Goal: Task Accomplishment & Management: Use online tool/utility

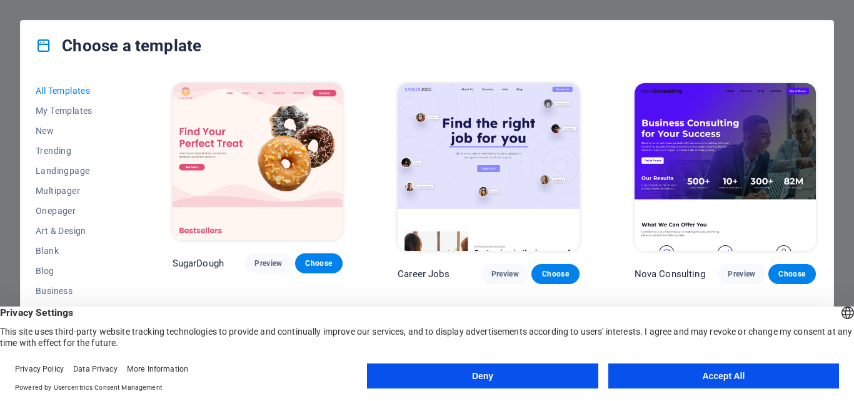
click at [724, 378] on button "Accept All" at bounding box center [723, 375] width 231 height 25
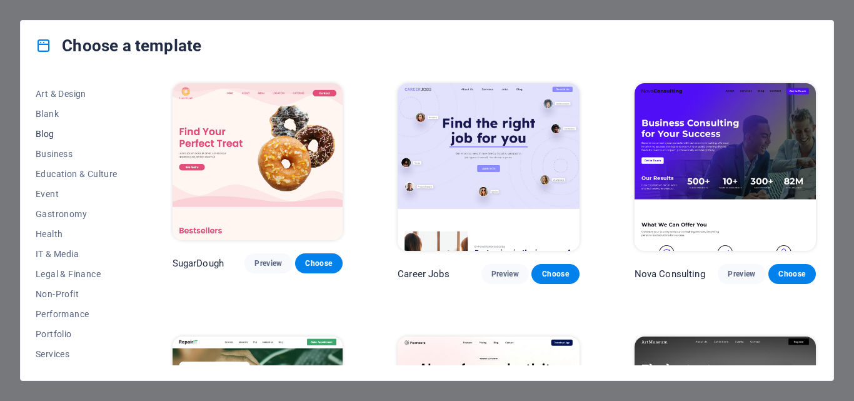
scroll to position [236, 0]
click at [64, 234] on span "Portfolio" at bounding box center [77, 235] width 82 height 10
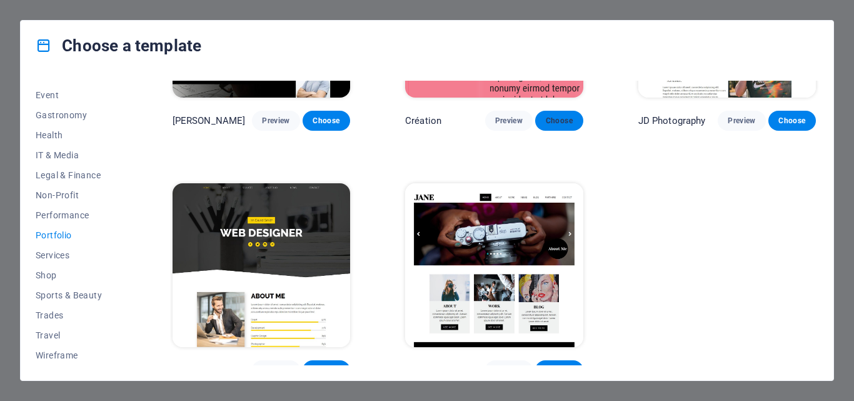
scroll to position [415, 0]
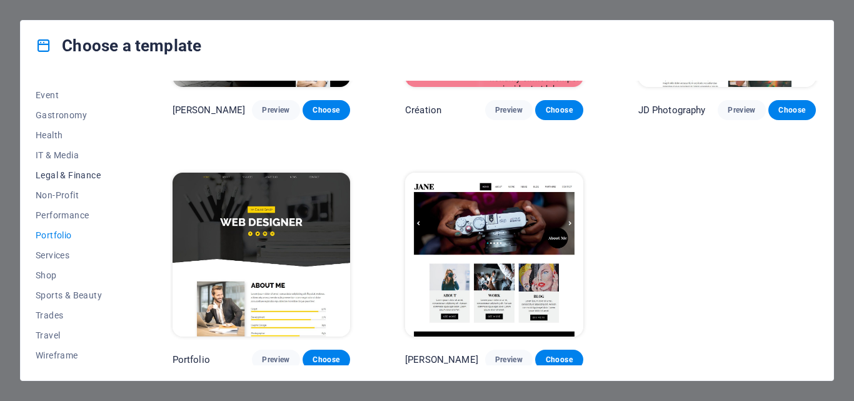
click at [83, 176] on span "Legal & Finance" at bounding box center [77, 175] width 82 height 10
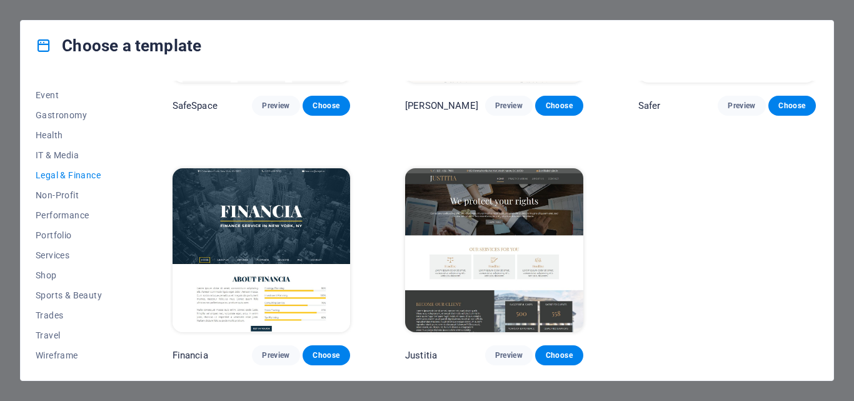
scroll to position [162, 0]
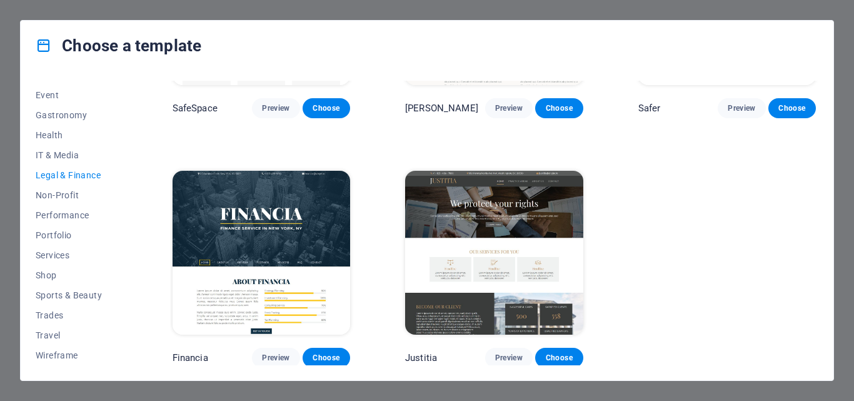
click at [853, 107] on div "Choose a template All Templates My Templates New Trending Landingpage Multipage…" at bounding box center [427, 200] width 854 height 401
click at [852, 55] on div "Choose a template All Templates My Templates New Trending Landingpage Multipage…" at bounding box center [427, 200] width 854 height 401
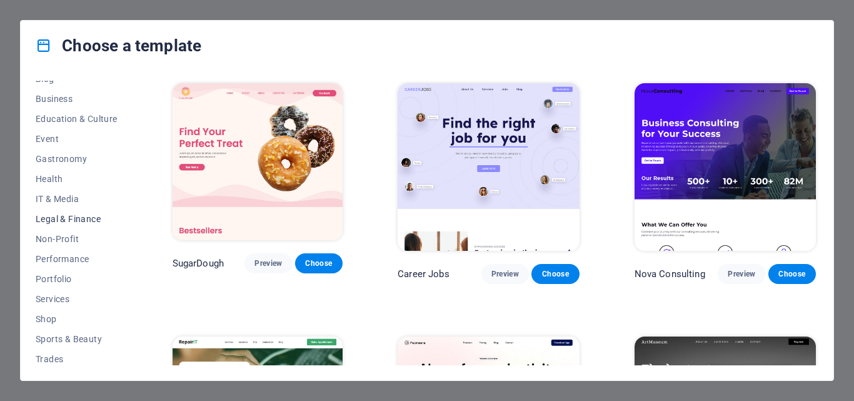
scroll to position [236, 0]
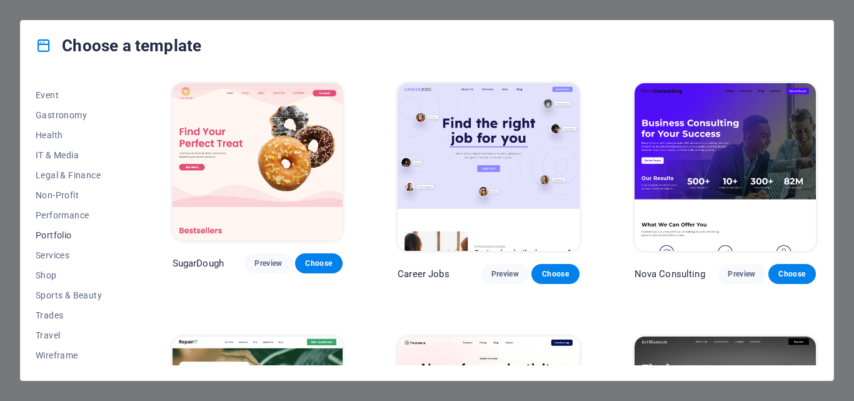
click at [64, 234] on span "Portfolio" at bounding box center [77, 235] width 82 height 10
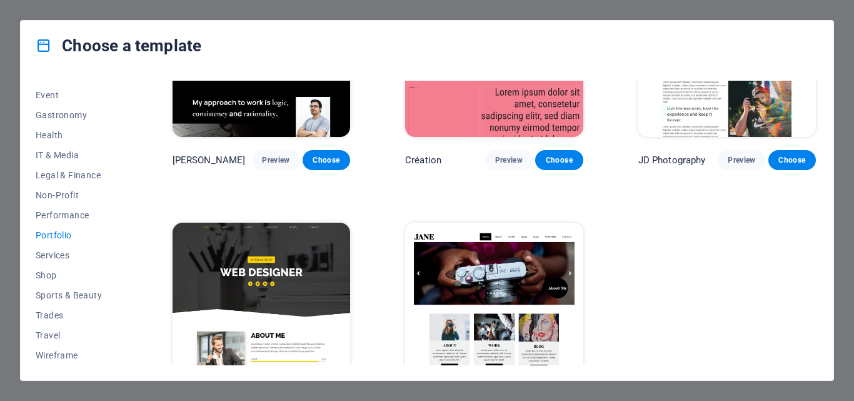
scroll to position [415, 0]
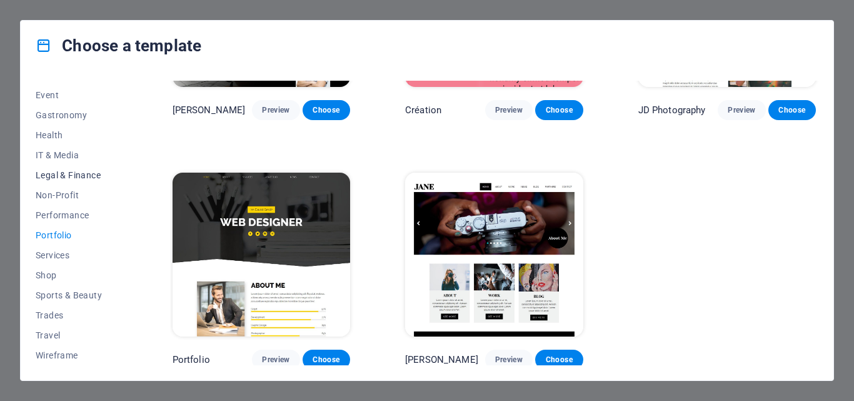
click at [83, 173] on span "Legal & Finance" at bounding box center [77, 175] width 82 height 10
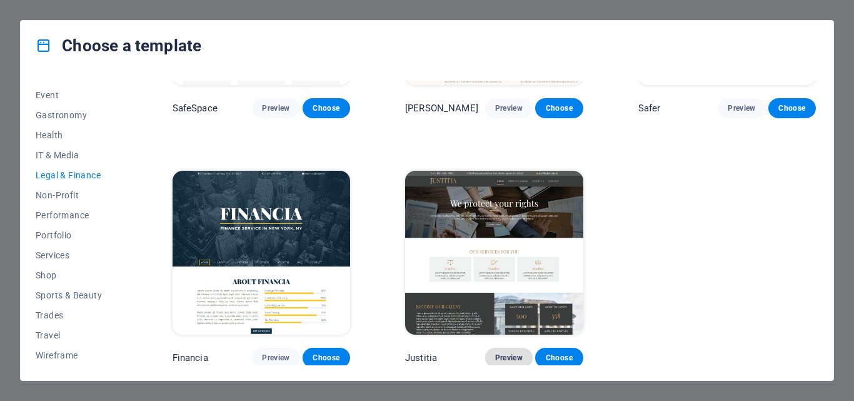
click at [508, 356] on span "Preview" at bounding box center [509, 358] width 28 height 10
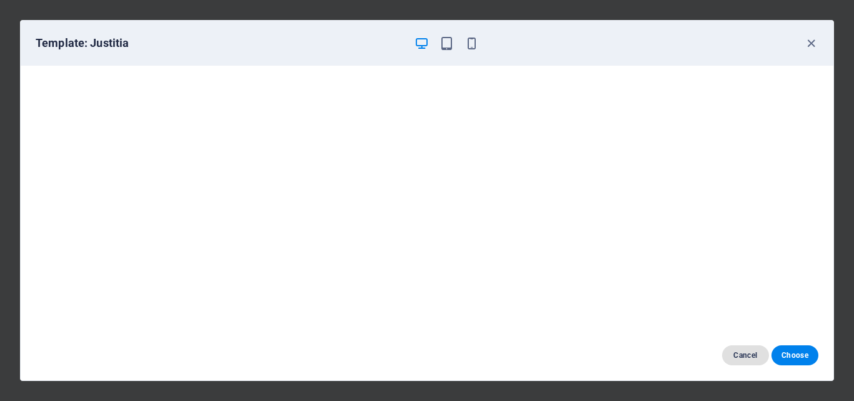
click at [747, 353] on span "Cancel" at bounding box center [745, 355] width 27 height 10
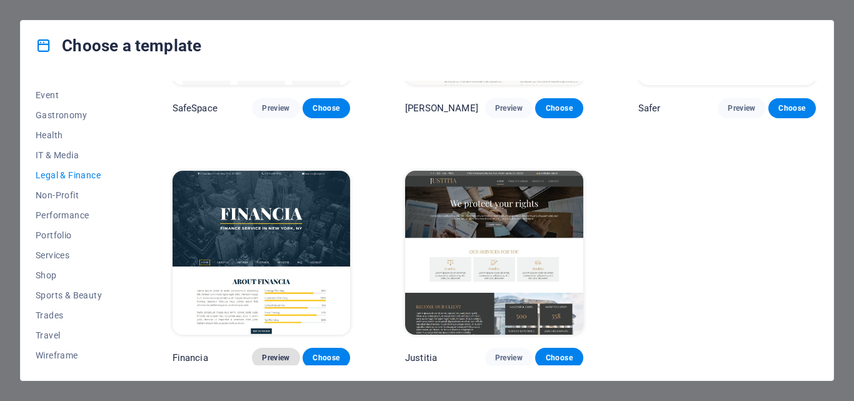
click at [267, 353] on span "Preview" at bounding box center [276, 358] width 28 height 10
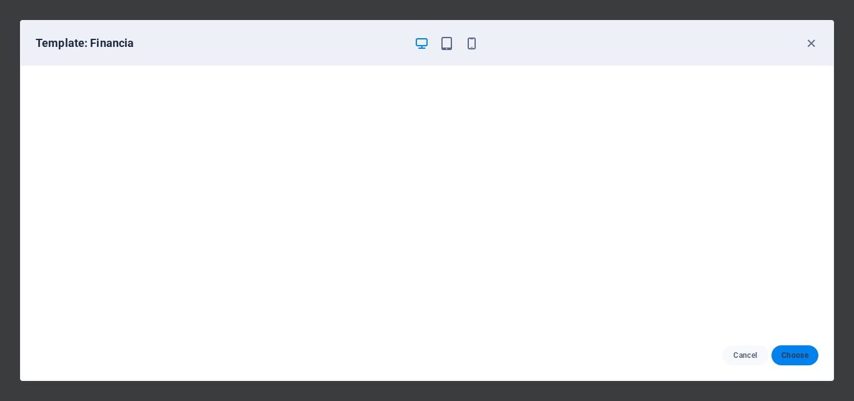
click at [801, 359] on span "Choose" at bounding box center [795, 355] width 27 height 10
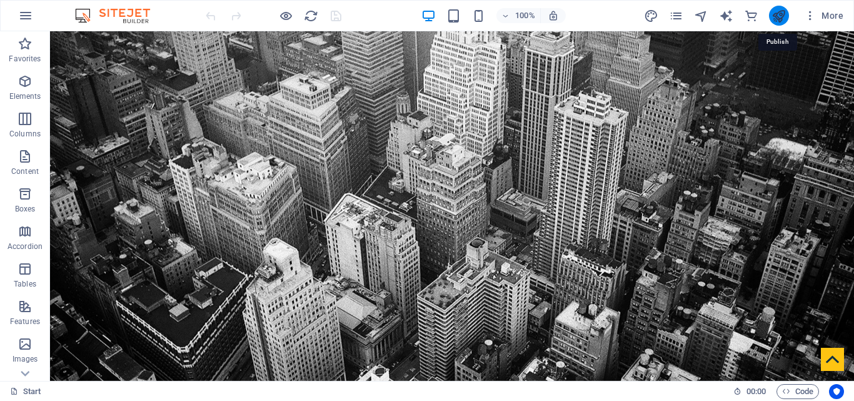
click at [784, 15] on icon "publish" at bounding box center [779, 16] width 14 height 14
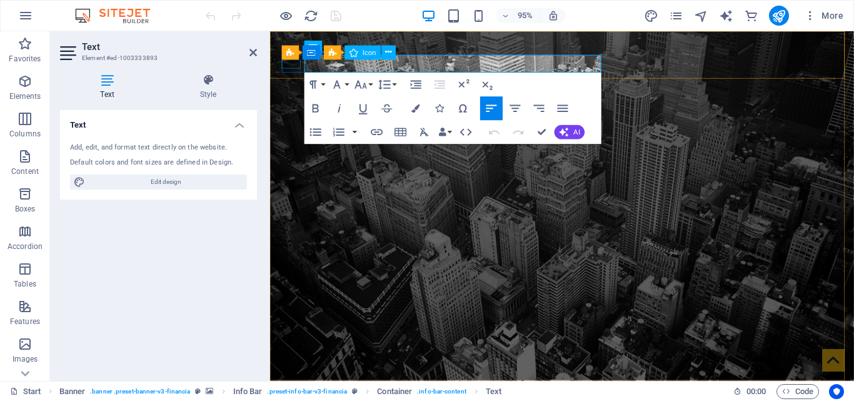
drag, startPoint x: 531, startPoint y: 65, endPoint x: 292, endPoint y: 68, distance: 239.5
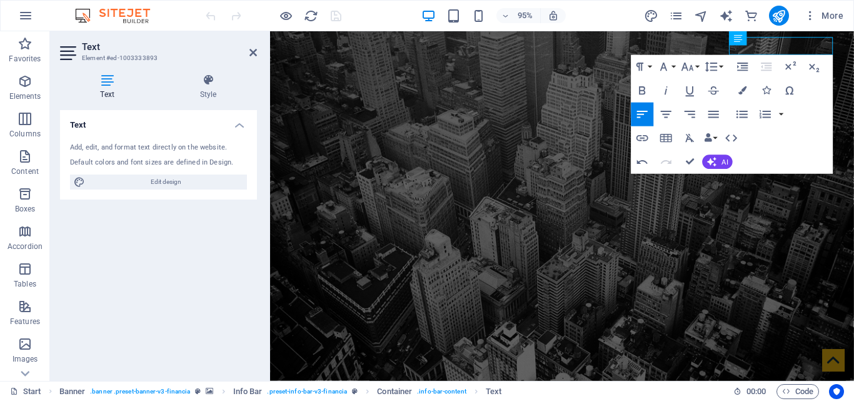
drag, startPoint x: 788, startPoint y: 48, endPoint x: 884, endPoint y: 49, distance: 95.7
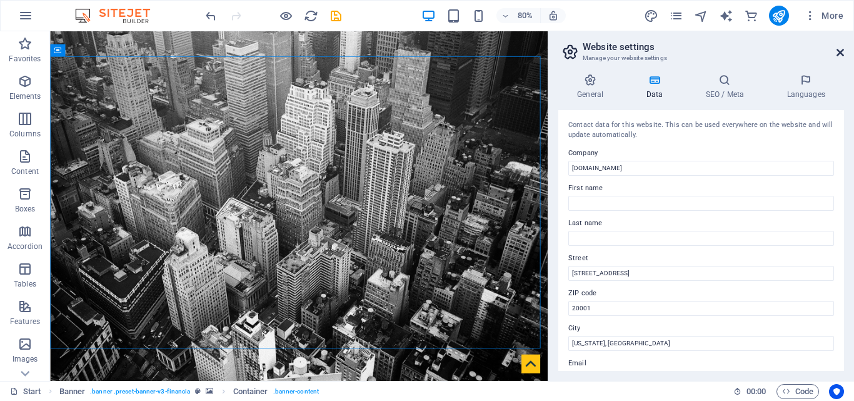
drag, startPoint x: 837, startPoint y: 48, endPoint x: 785, endPoint y: 16, distance: 60.6
click at [837, 48] on icon at bounding box center [841, 53] width 8 height 10
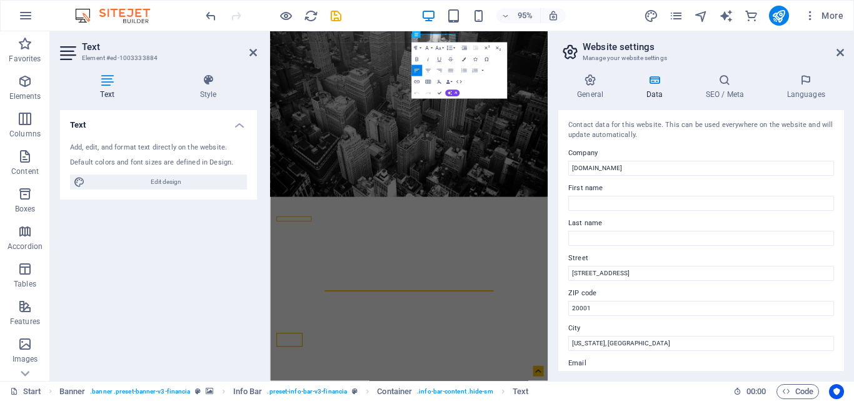
click at [651, 45] on h2 "Website settings" at bounding box center [713, 46] width 261 height 11
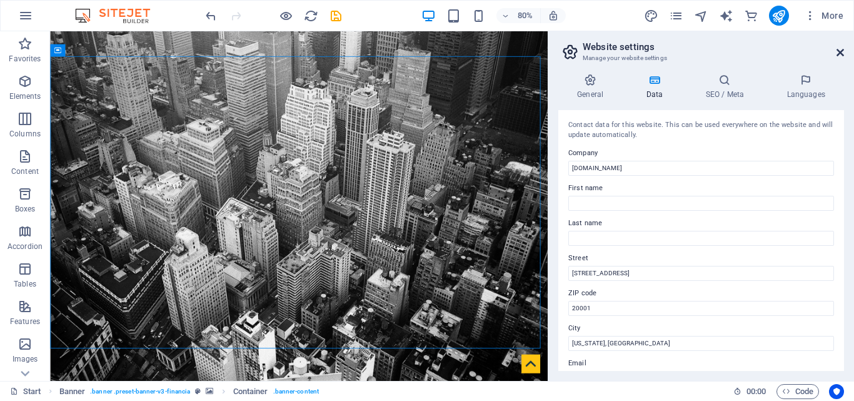
click at [840, 54] on icon at bounding box center [841, 53] width 8 height 10
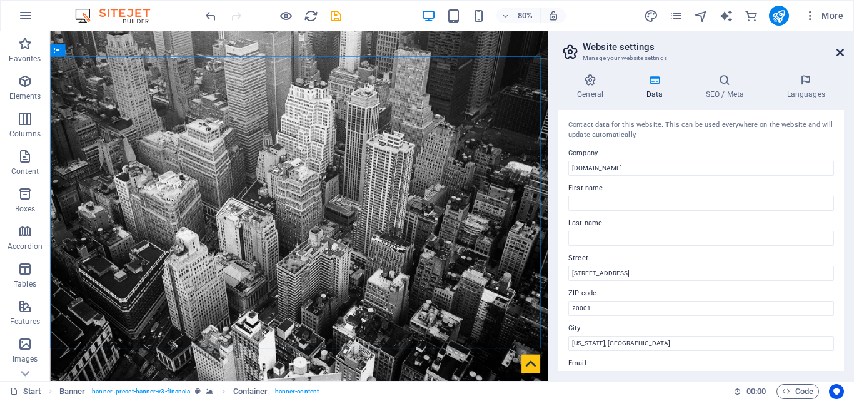
click at [841, 52] on icon at bounding box center [841, 53] width 8 height 10
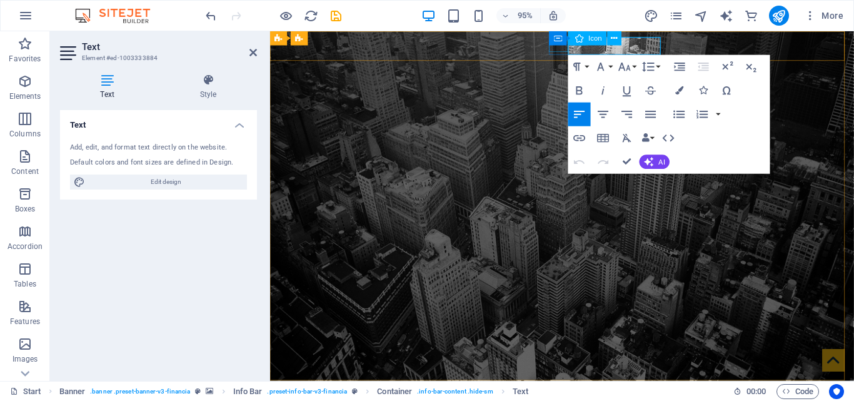
drag, startPoint x: 680, startPoint y: 48, endPoint x: 565, endPoint y: 46, distance: 115.7
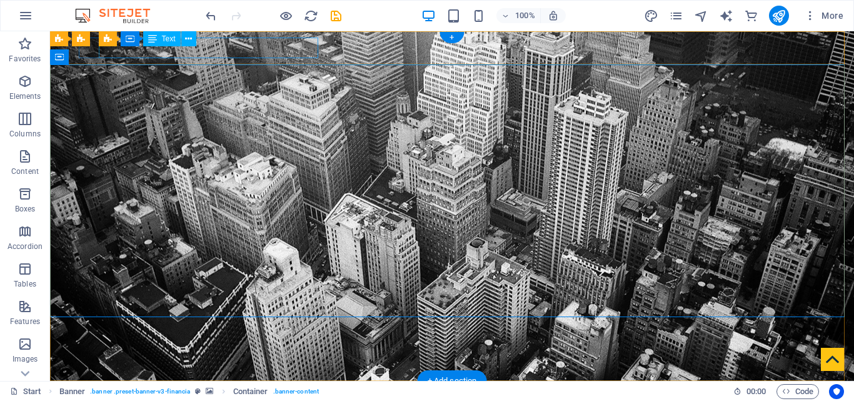
click at [246, 396] on div "401 F St NW , Washington, DC 20001" at bounding box center [447, 404] width 580 height 16
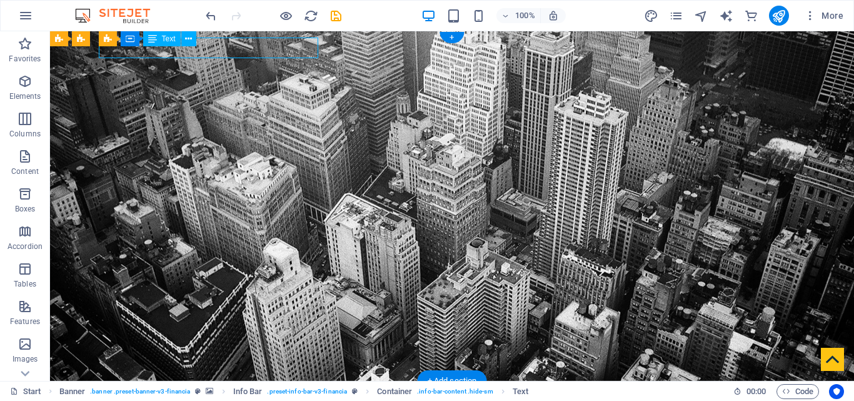
click at [246, 396] on div "401 F St NW , Washington, DC 20001" at bounding box center [447, 404] width 580 height 16
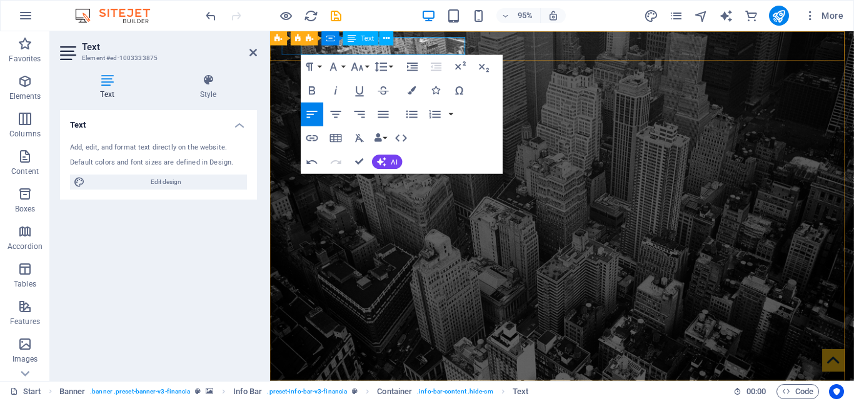
click at [326, 46] on div "Info Bar Container Text" at bounding box center [351, 38] width 101 height 15
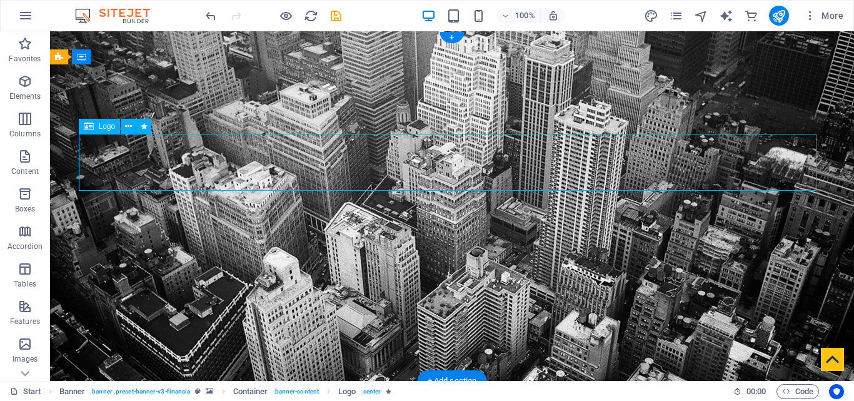
select select "px"
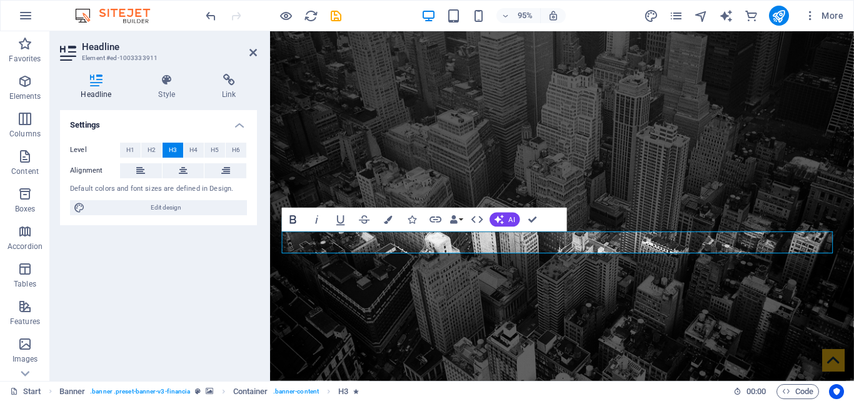
click at [290, 218] on icon "button" at bounding box center [293, 219] width 6 height 8
click at [161, 87] on h4 "Style" at bounding box center [170, 87] width 64 height 26
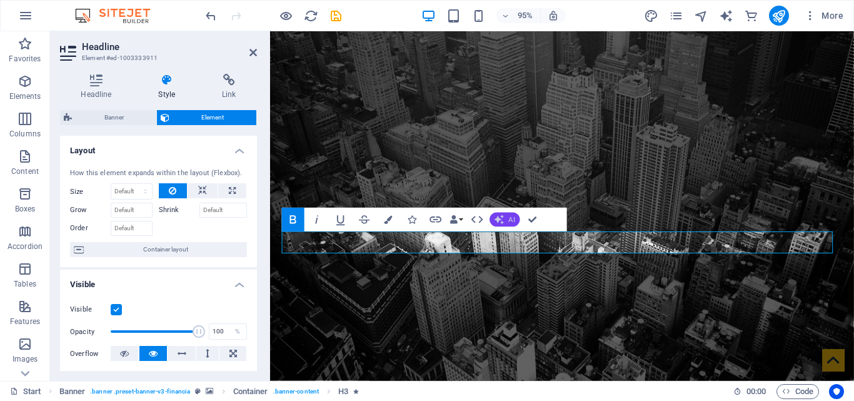
click at [502, 217] on icon "button" at bounding box center [499, 218] width 9 height 9
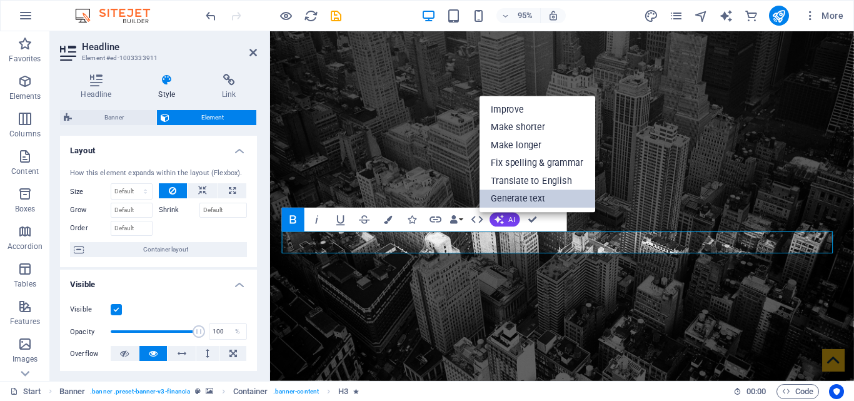
click at [526, 203] on link "Generate text" at bounding box center [538, 198] width 116 height 18
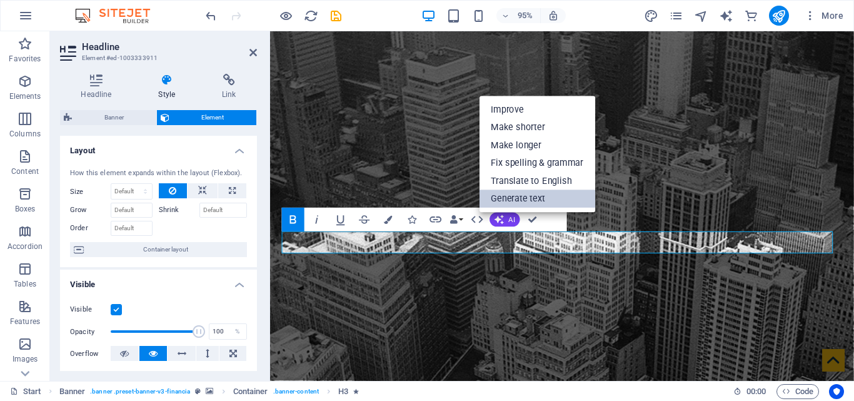
select select "English"
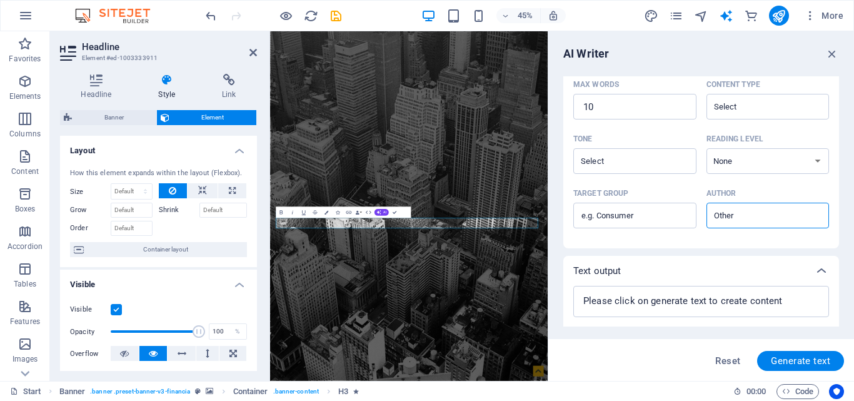
scroll to position [356, 0]
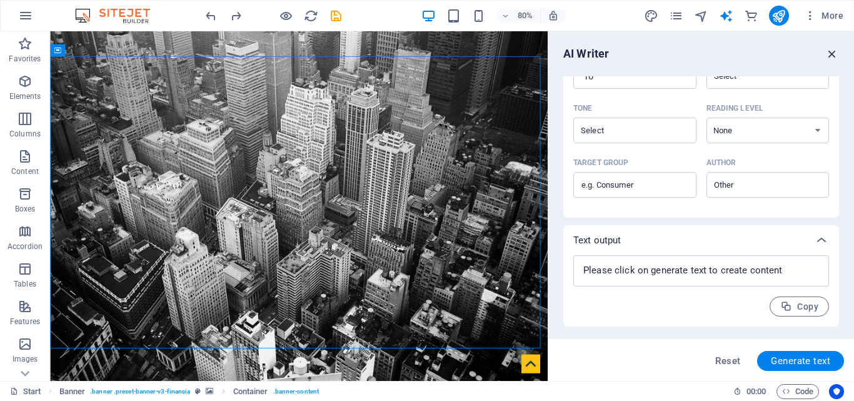
drag, startPoint x: 828, startPoint y: 54, endPoint x: 772, endPoint y: 23, distance: 63.5
click at [828, 54] on icon "button" at bounding box center [832, 54] width 14 height 14
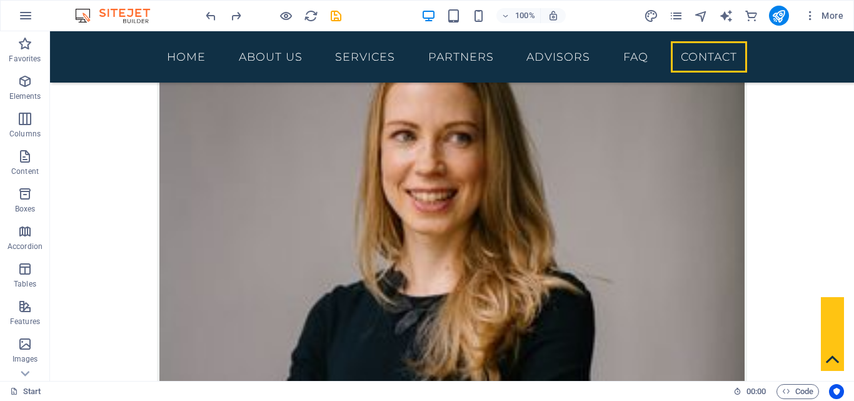
scroll to position [5550, 0]
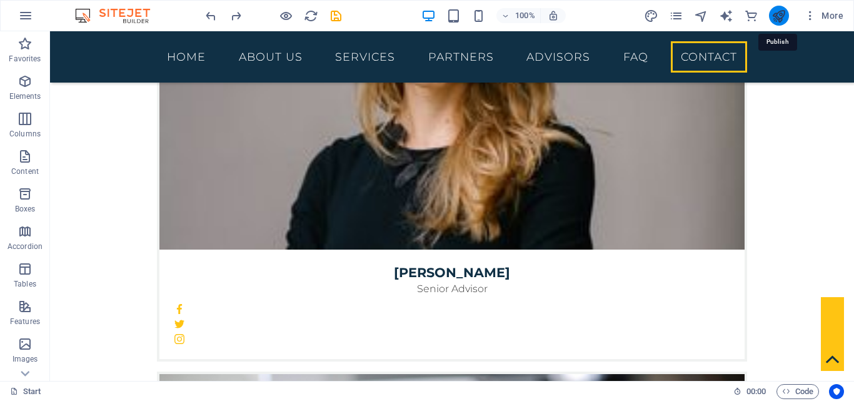
click at [780, 18] on icon "publish" at bounding box center [779, 16] width 14 height 14
checkbox input "false"
